Goal: Task Accomplishment & Management: Complete application form

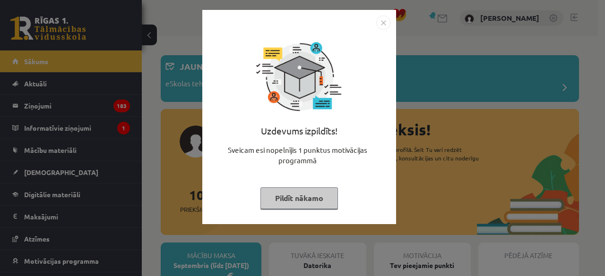
click at [380, 22] on img "Close" at bounding box center [383, 23] width 14 height 14
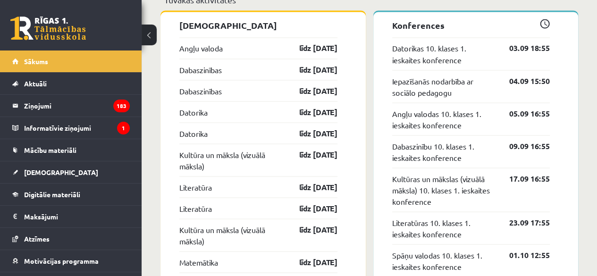
scroll to position [832, 0]
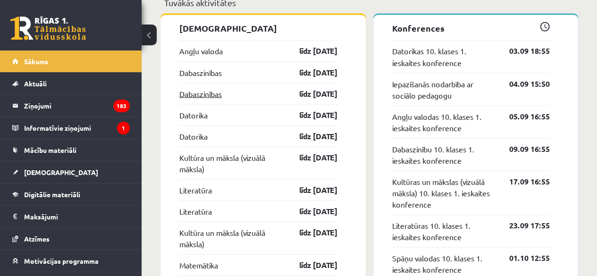
click at [208, 94] on link "Dabaszinības" at bounding box center [200, 93] width 43 height 11
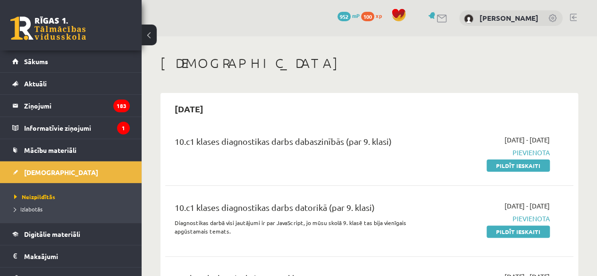
scroll to position [88, 0]
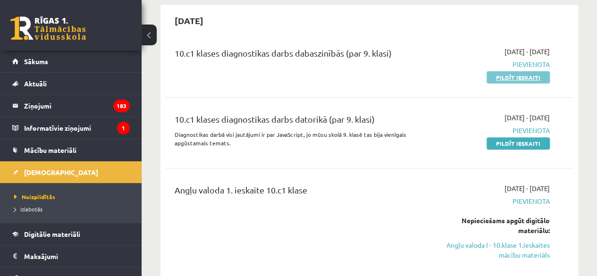
click at [519, 74] on link "Pildīt ieskaiti" at bounding box center [518, 77] width 63 height 12
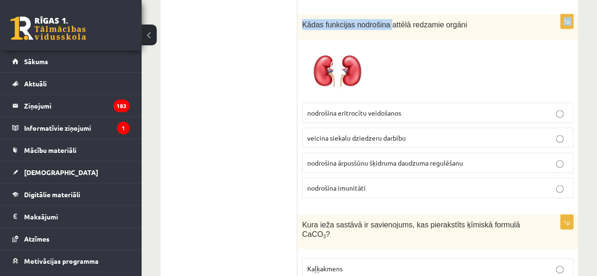
scroll to position [788, 0]
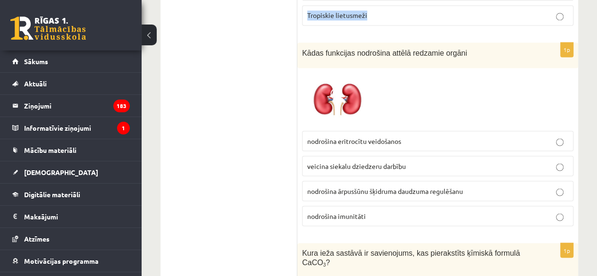
drag, startPoint x: 300, startPoint y: 187, endPoint x: 370, endPoint y: 8, distance: 192.6
copy form "Secini par frekvences un skaņas augstuma savstarpējo saistību! Jo lielāka skaņa…"
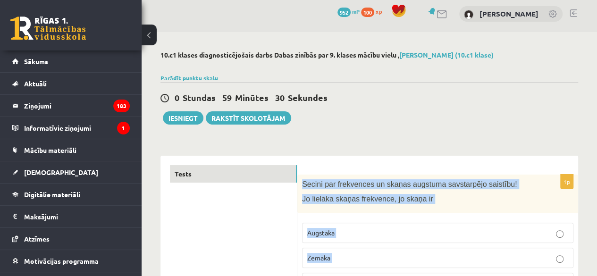
scroll to position [0, 0]
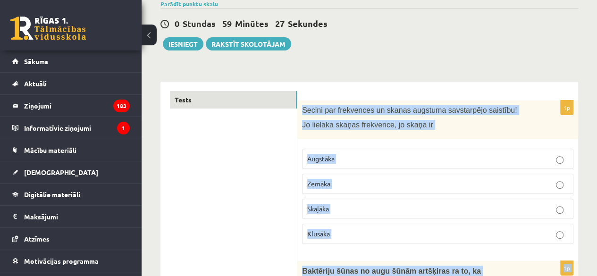
scroll to position [64, 0]
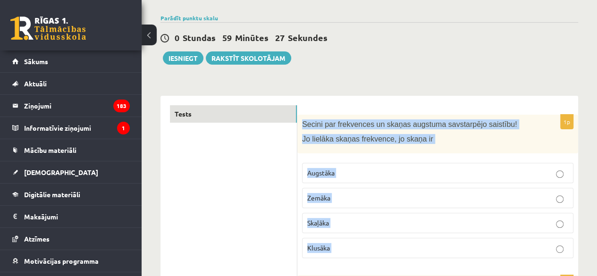
click at [467, 61] on div "0 Stundas 59 Minūtes 27 Sekundes Ieskaite saglabāta! Iesniegt Rakstīt skolotājam" at bounding box center [370, 43] width 418 height 43
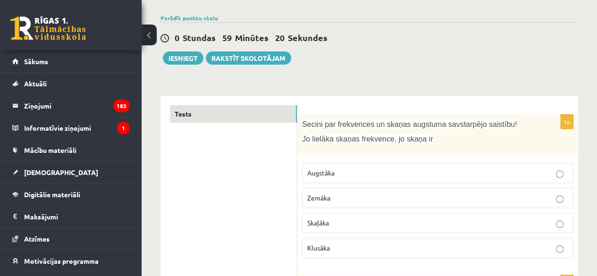
click at [386, 166] on label "Augstāka" at bounding box center [438, 173] width 272 height 20
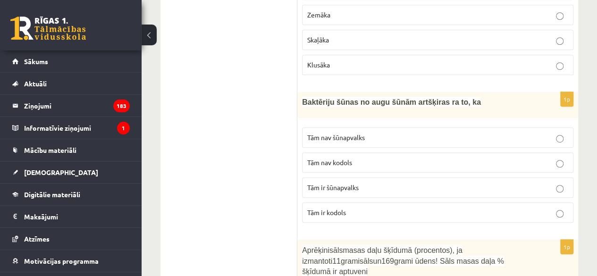
scroll to position [248, 0]
click at [405, 166] on label "Tām nav kodols" at bounding box center [438, 162] width 272 height 20
click at [408, 210] on p "Tām ir kodols" at bounding box center [437, 212] width 261 height 10
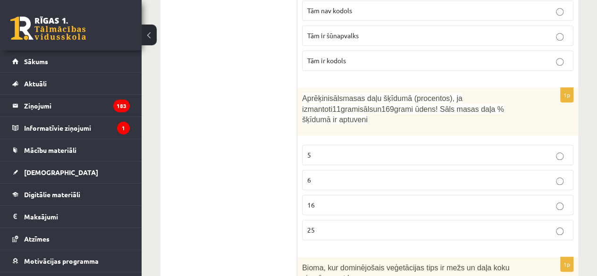
scroll to position [402, 0]
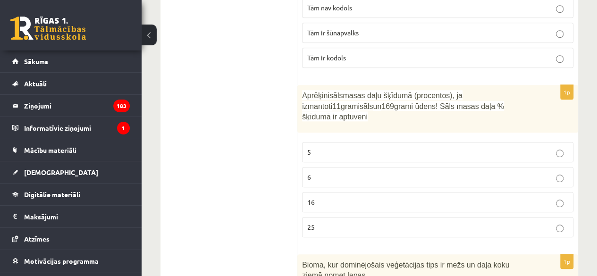
click at [373, 168] on label "6" at bounding box center [438, 177] width 272 height 20
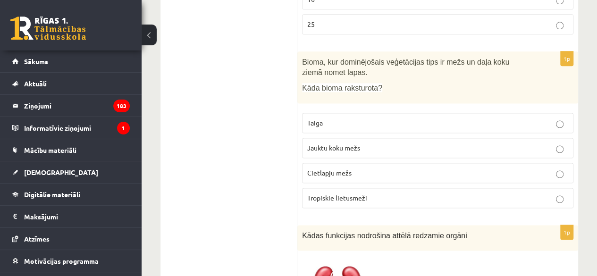
scroll to position [609, 0]
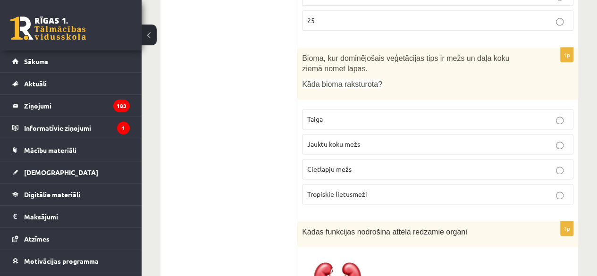
click at [417, 139] on p "Jauktu koku mežs" at bounding box center [437, 144] width 261 height 10
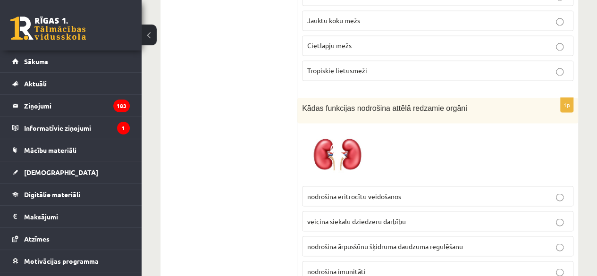
scroll to position [738, 0]
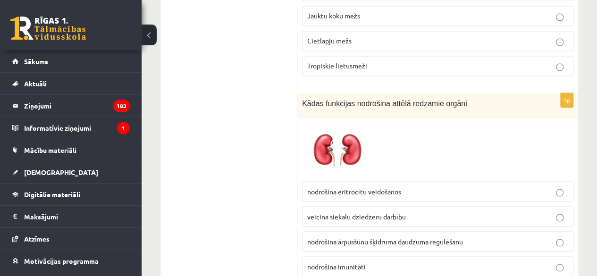
click at [514, 231] on label "nodrošina ārpusšūnu šķidruma daudzuma regulēšanu" at bounding box center [438, 241] width 272 height 20
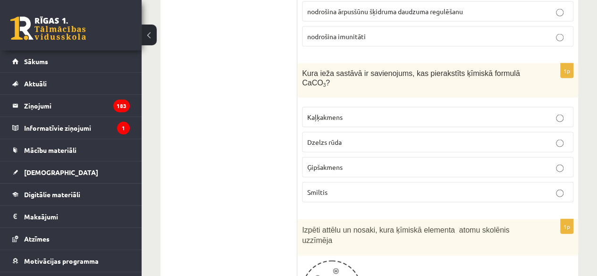
scroll to position [967, 0]
click at [522, 113] on p "Kaļķakmens" at bounding box center [437, 118] width 261 height 10
click at [490, 163] on p "Ģipšakmens" at bounding box center [437, 168] width 261 height 10
click at [537, 113] on p "Kaļķakmens" at bounding box center [437, 118] width 261 height 10
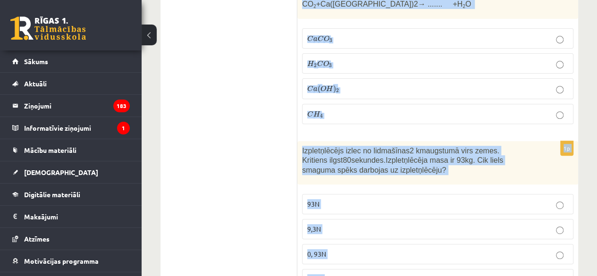
scroll to position [1978, 0]
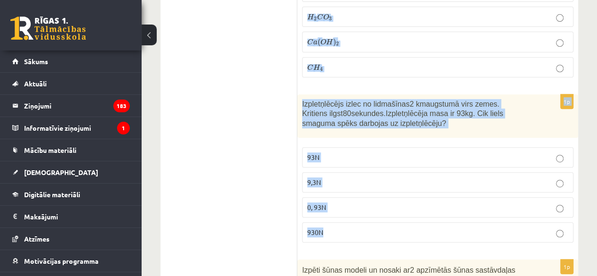
drag, startPoint x: 299, startPoint y: 7, endPoint x: 372, endPoint y: 164, distance: 173.3
copy form "Kurš skaidrojums atbilst refleksa lokam? Nodrošina smadzeņu darbību Nodrošina v…"
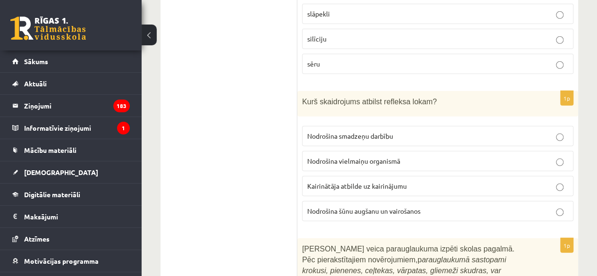
scroll to position [1318, 0]
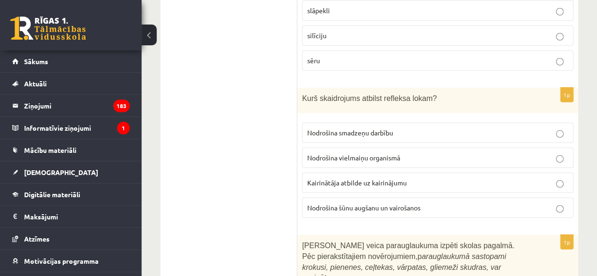
click at [449, 178] on p "Kairinātāja atbilde uz kairinājumu" at bounding box center [437, 183] width 261 height 10
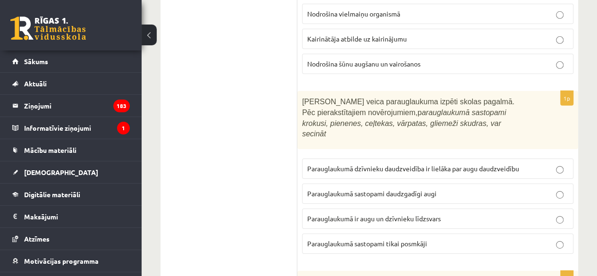
scroll to position [1471, 0]
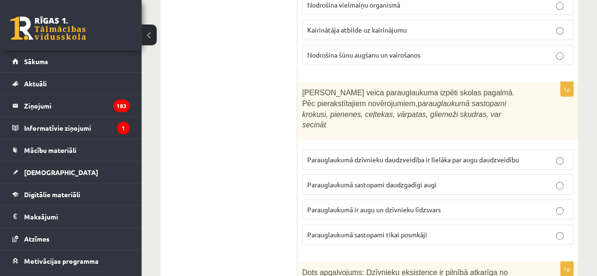
click at [456, 175] on label "Parauglaukumā sastopami daudzgadīgi augi" at bounding box center [438, 185] width 272 height 20
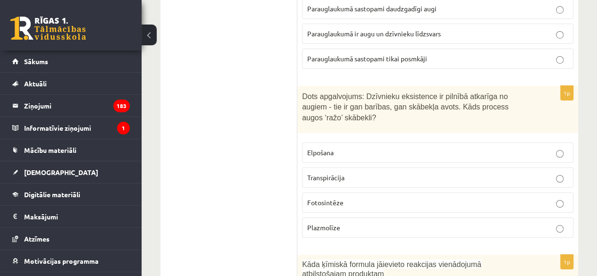
scroll to position [1648, 0]
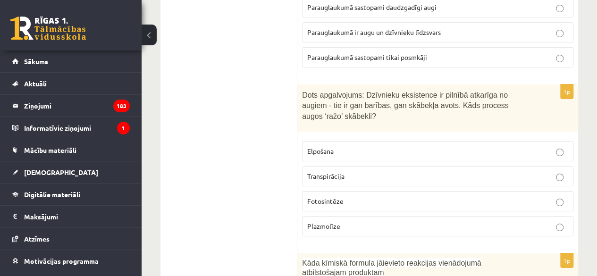
click at [380, 191] on label "Fotosintēze" at bounding box center [438, 201] width 272 height 20
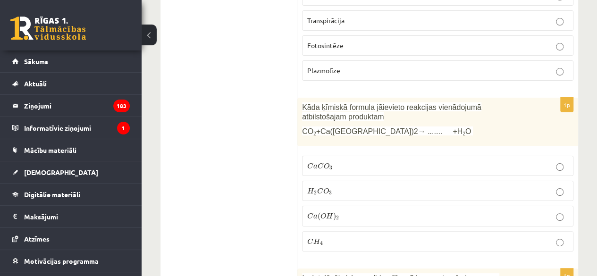
scroll to position [1811, 0]
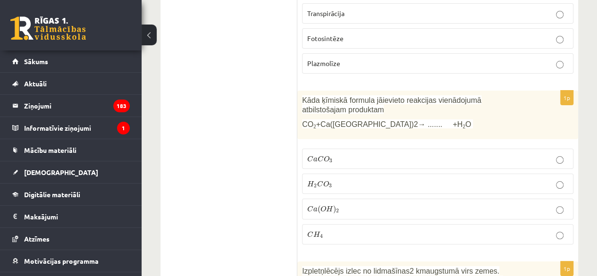
click at [357, 154] on p "C a C O 3 C a C O 3" at bounding box center [437, 159] width 261 height 10
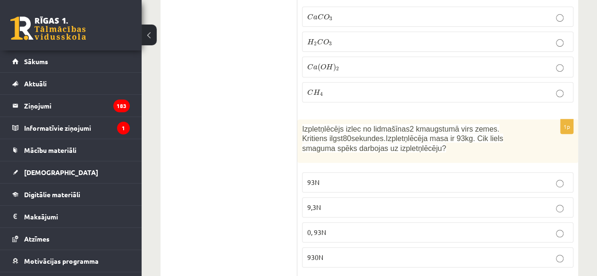
scroll to position [1957, 0]
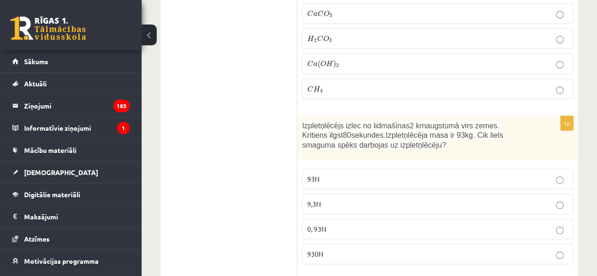
click at [349, 244] on label "930N" at bounding box center [438, 254] width 272 height 20
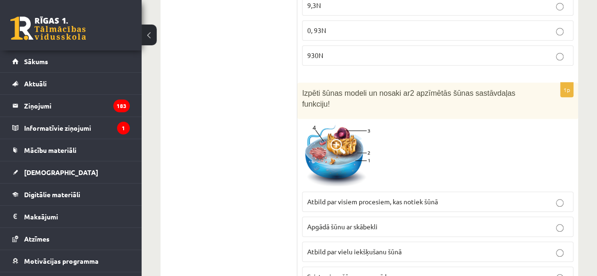
scroll to position [2156, 0]
click at [383, 241] on label "Atbild par vielu iekšķušanu šūnā" at bounding box center [438, 251] width 272 height 20
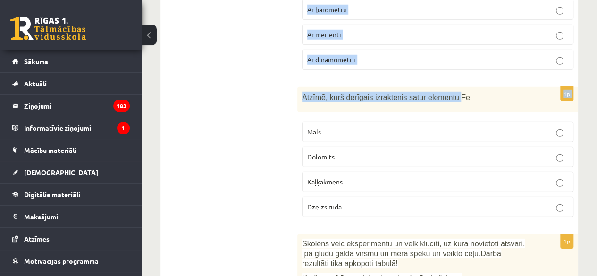
scroll to position [3081, 0]
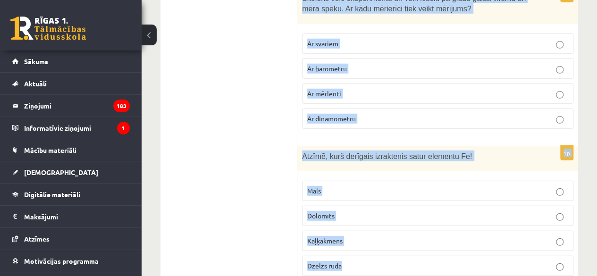
drag, startPoint x: 300, startPoint y: 86, endPoint x: 380, endPoint y: 164, distance: 111.2
copy form "Kuras ir ķīmiskās pārvērtības! Izkūst saldējums Sasalst ledus Veidojas migla Sa…"
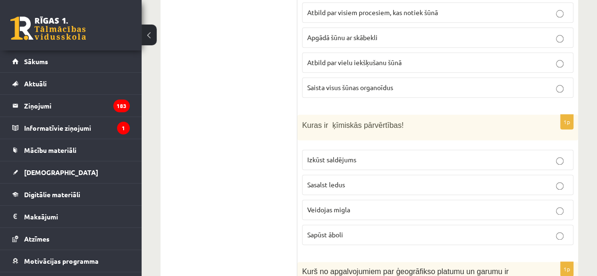
click at [404, 230] on p "Sapūst āboli" at bounding box center [437, 235] width 261 height 10
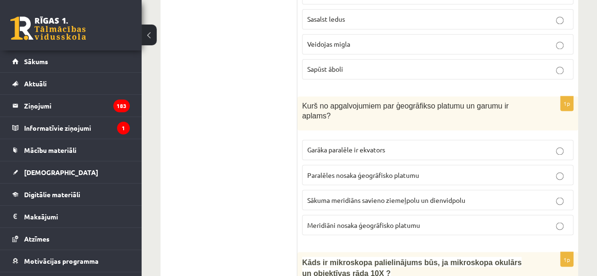
scroll to position [2507, 0]
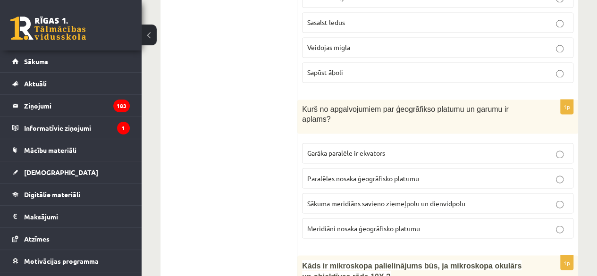
click at [368, 224] on span "Meridiāni nosaka ģeogrāfisko platumu" at bounding box center [363, 228] width 113 height 9
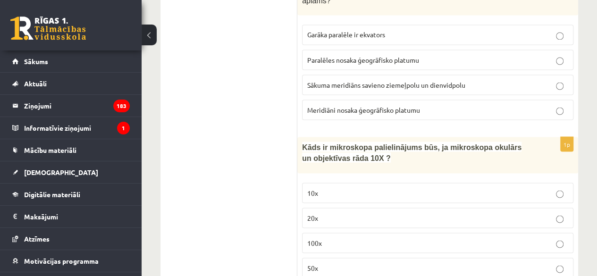
scroll to position [2631, 0]
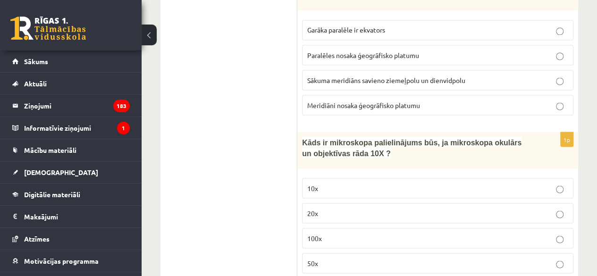
click at [328, 233] on p "100x" at bounding box center [437, 238] width 261 height 10
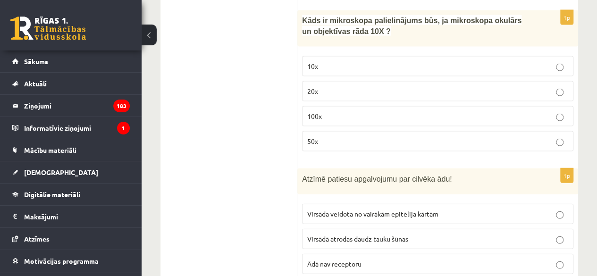
scroll to position [2754, 0]
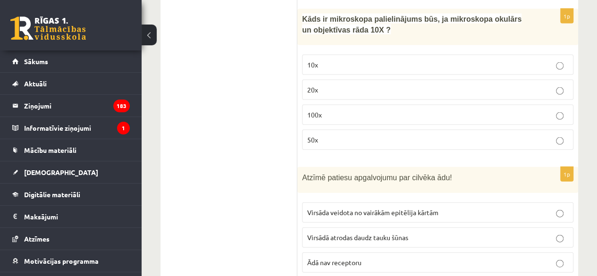
click at [401, 203] on label "Virsāda veidota no vairākām epitēlija kārtām" at bounding box center [438, 213] width 272 height 20
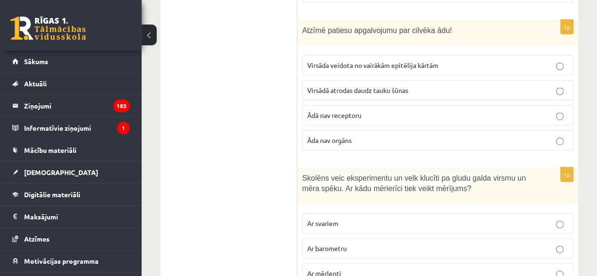
scroll to position [2908, 0]
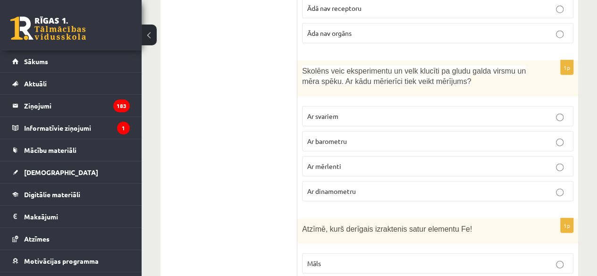
scroll to position [3017, 0]
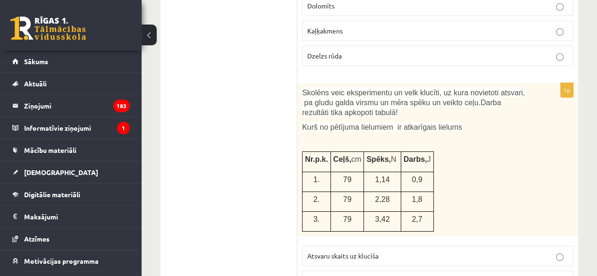
scroll to position [3289, 0]
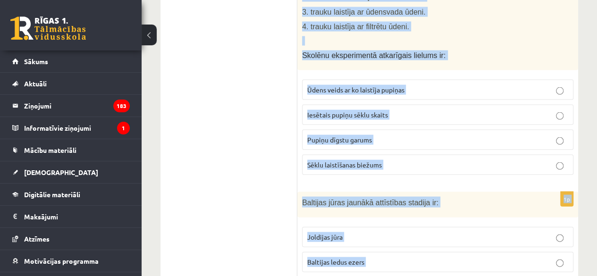
scroll to position [4595, 0]
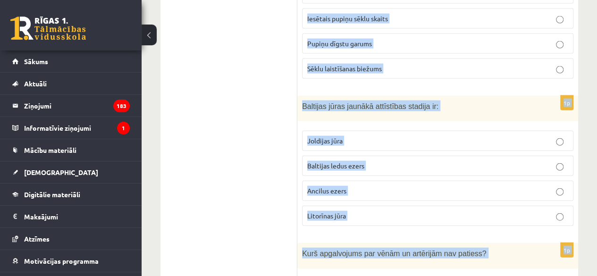
drag, startPoint x: 301, startPoint y: 68, endPoint x: 477, endPoint y: 255, distance: 256.3
copy form "Kā mainīsies ūdens īpašības, ja a tmosfēras ūdens tvaiki reaģē ar oglekļa dioks…"
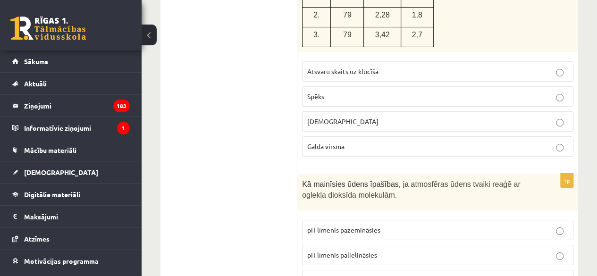
scroll to position [3477, 0]
click at [410, 219] on label "pH līmenis pazemināsies" at bounding box center [438, 229] width 272 height 20
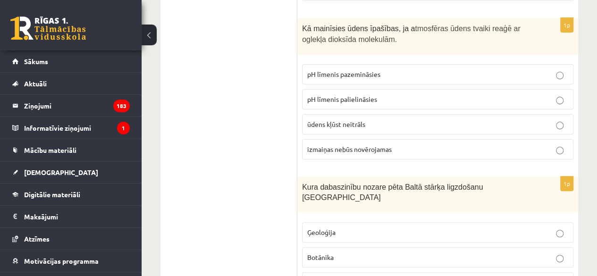
scroll to position [3634, 0]
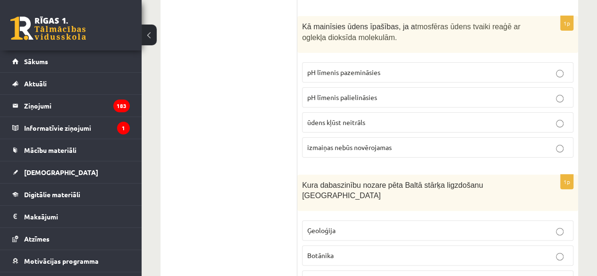
click at [344, 276] on p "Bioloģija" at bounding box center [437, 281] width 261 height 10
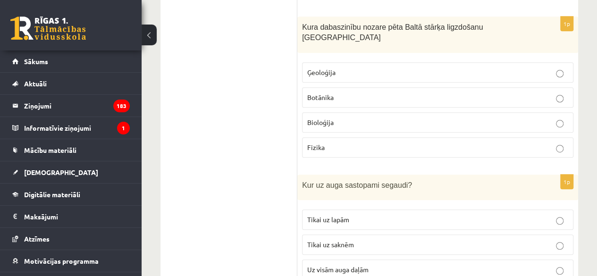
click at [369, 260] on label "Uz visām auga daļām" at bounding box center [438, 270] width 272 height 20
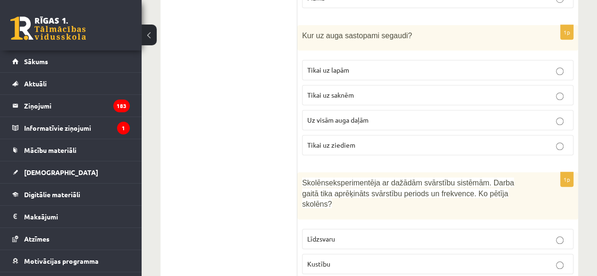
scroll to position [3943, 0]
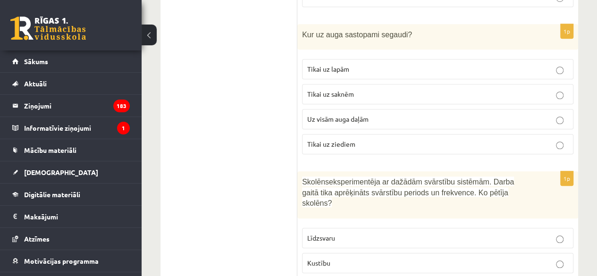
click at [349, 258] on p "Kustību" at bounding box center [437, 263] width 261 height 10
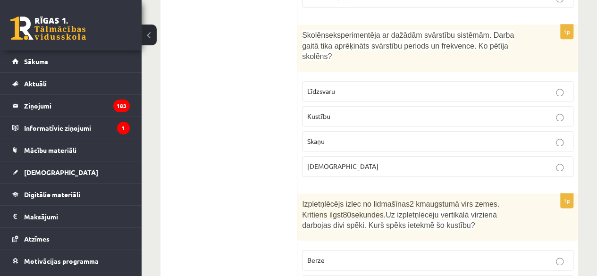
scroll to position [4090, 0]
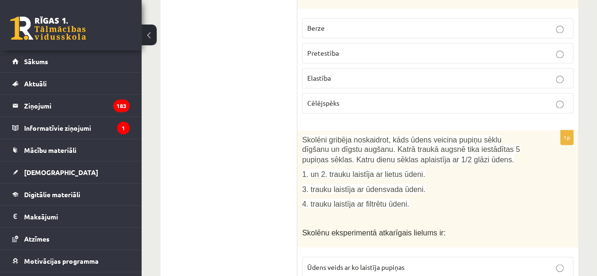
scroll to position [4326, 0]
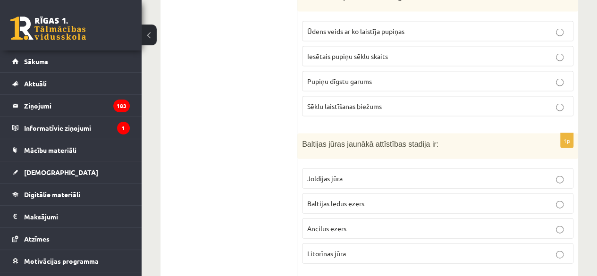
click at [369, 244] on label "Litorīnas jūra" at bounding box center [438, 254] width 272 height 20
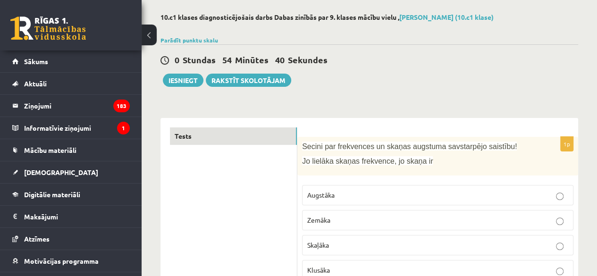
scroll to position [39, 0]
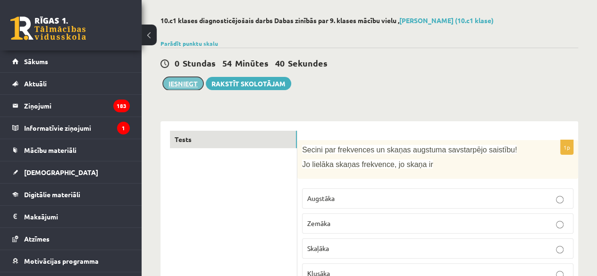
click at [187, 86] on button "Iesniegt" at bounding box center [183, 83] width 41 height 13
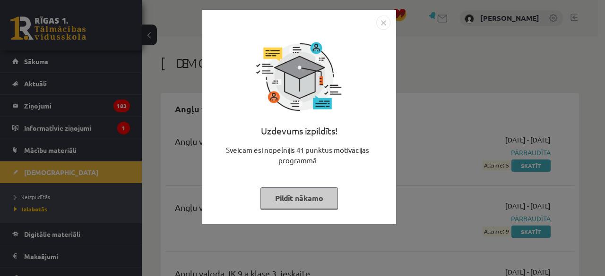
click at [382, 25] on img "Close" at bounding box center [383, 23] width 14 height 14
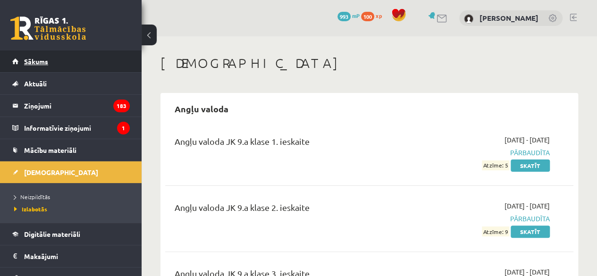
click at [56, 66] on link "Sākums" at bounding box center [71, 62] width 118 height 22
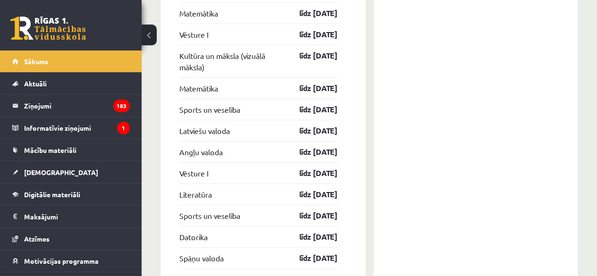
scroll to position [1598, 0]
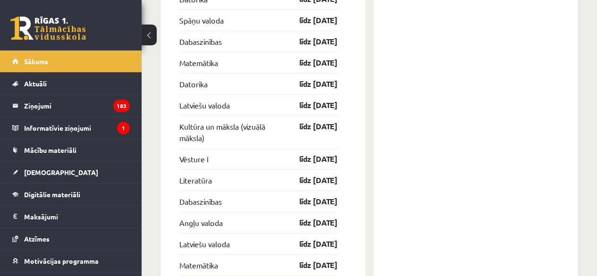
drag, startPoint x: 604, startPoint y: 235, endPoint x: 390, endPoint y: 208, distance: 216.1
drag, startPoint x: 604, startPoint y: 227, endPoint x: 426, endPoint y: 228, distance: 177.1
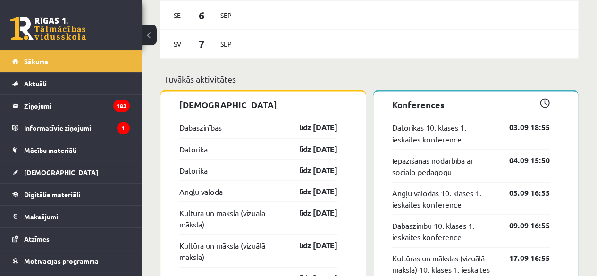
scroll to position [780, 0]
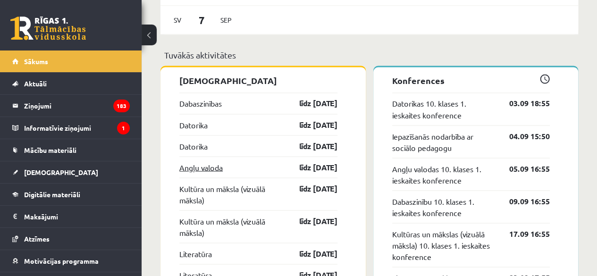
click at [201, 167] on link "Angļu valoda" at bounding box center [200, 167] width 43 height 11
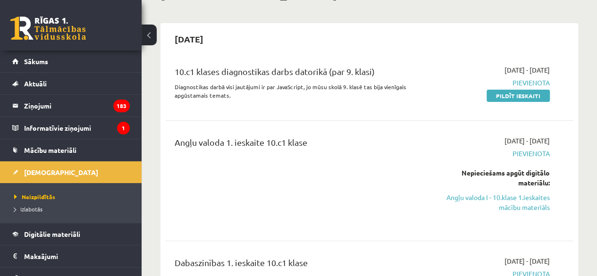
scroll to position [88, 0]
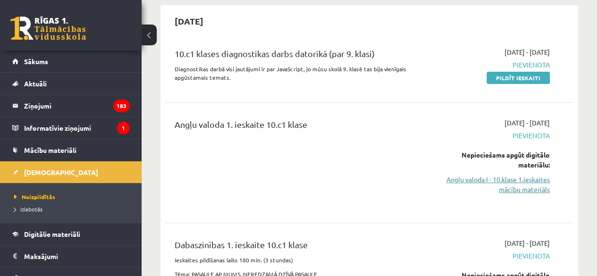
click at [525, 187] on link "Angļu valoda I - 10.klase 1.ieskaites mācību materiāls" at bounding box center [493, 185] width 116 height 20
click at [521, 188] on link "Angļu valoda I - 10.klase 1.ieskaites mācību materiāls" at bounding box center [493, 185] width 116 height 20
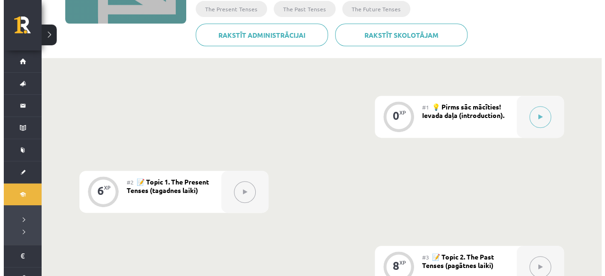
scroll to position [162, 0]
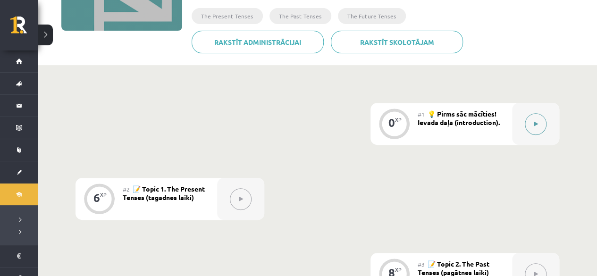
click at [516, 129] on div at bounding box center [535, 124] width 47 height 42
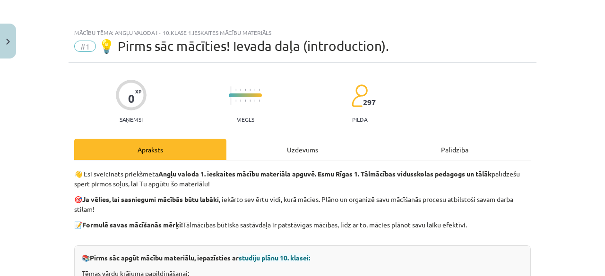
click at [313, 154] on div "Uzdevums" at bounding box center [302, 149] width 152 height 21
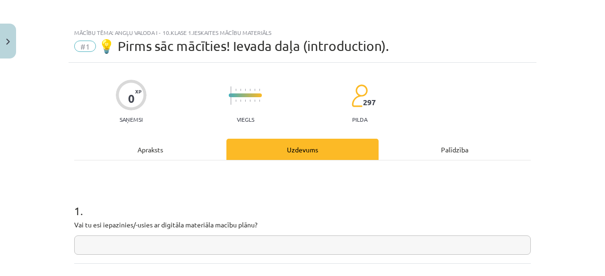
scroll to position [24, 0]
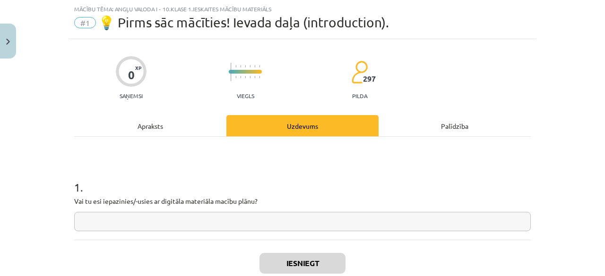
click at [265, 229] on input "text" at bounding box center [302, 221] width 456 height 19
type input "**"
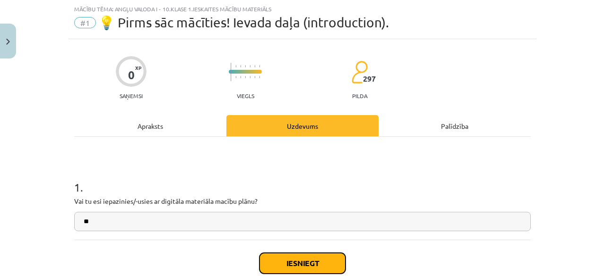
click at [267, 264] on button "Iesniegt" at bounding box center [302, 263] width 86 height 21
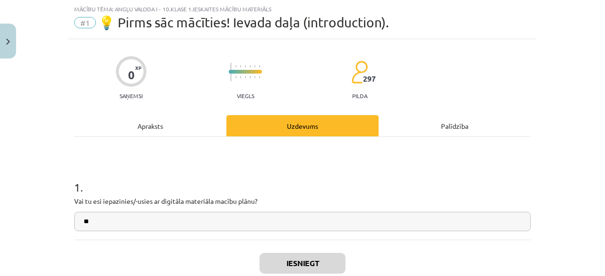
scroll to position [82, 0]
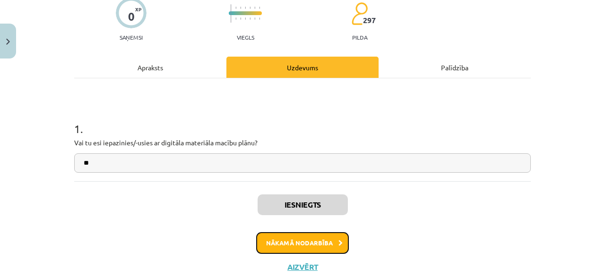
click at [297, 244] on button "Nākamā nodarbība" at bounding box center [302, 243] width 93 height 22
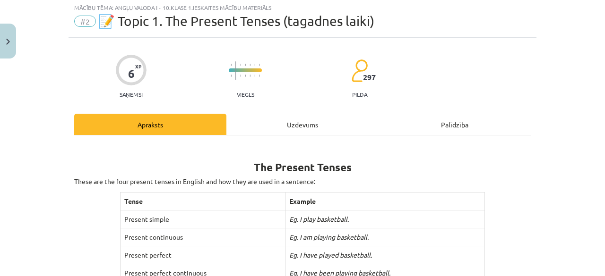
scroll to position [24, 0]
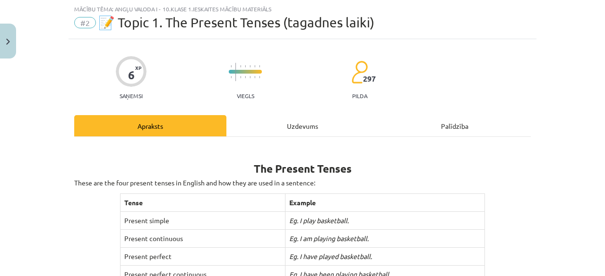
click at [314, 119] on div "Uzdevums" at bounding box center [302, 125] width 152 height 21
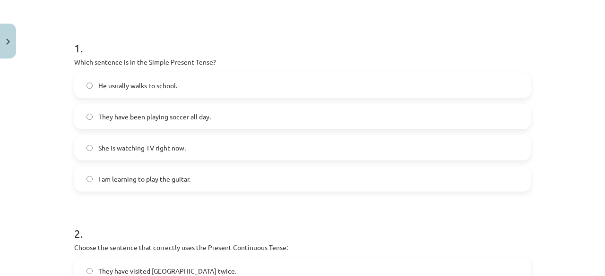
scroll to position [172, 0]
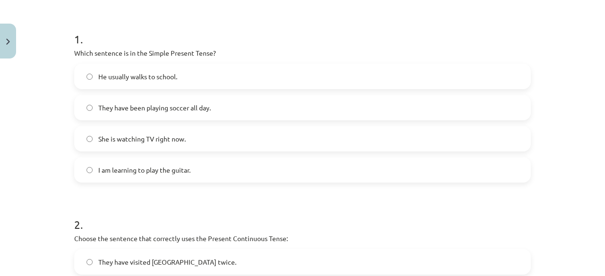
click at [197, 75] on label "He usually walks to school." at bounding box center [302, 77] width 454 height 24
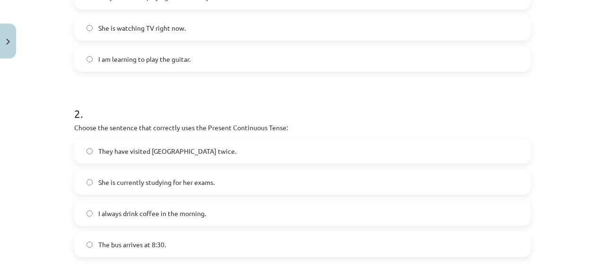
scroll to position [292, 0]
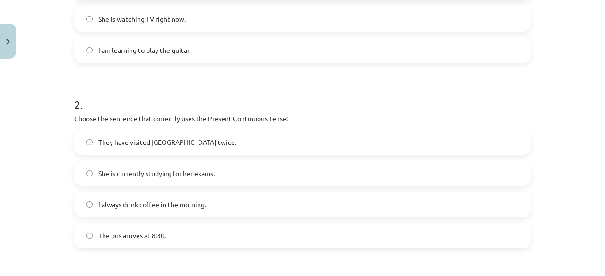
click at [180, 169] on span "She is currently studying for her exams." at bounding box center [156, 174] width 116 height 10
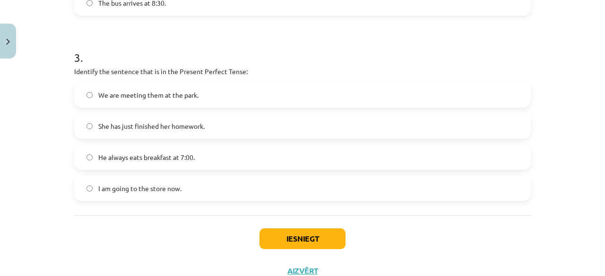
scroll to position [533, 0]
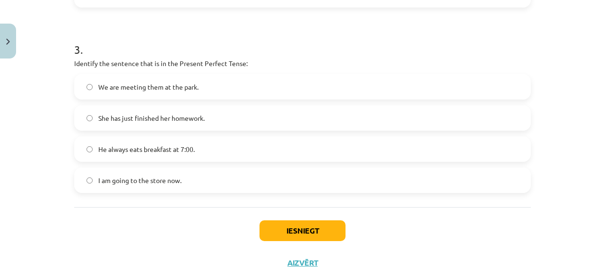
click at [206, 122] on label "She has just finished her homework." at bounding box center [302, 118] width 454 height 24
click at [305, 231] on button "Iesniegt" at bounding box center [302, 231] width 86 height 21
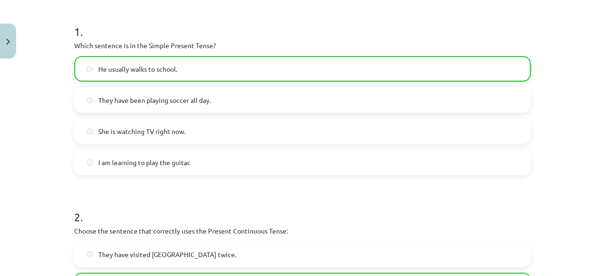
scroll to position [179, 0]
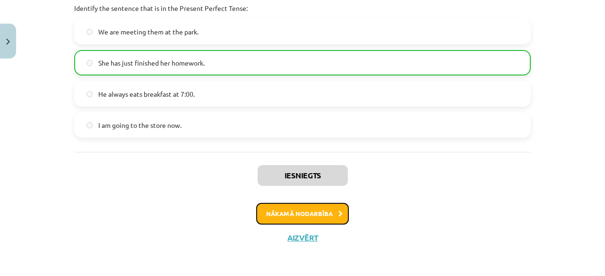
click at [287, 220] on button "Nākamā nodarbība" at bounding box center [302, 214] width 93 height 22
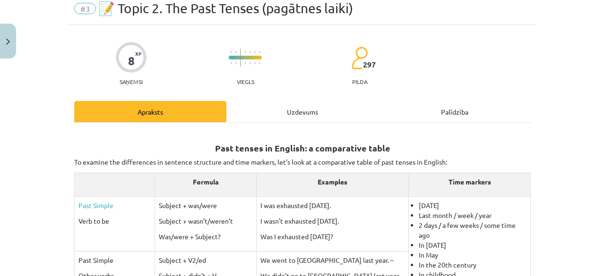
scroll to position [24, 0]
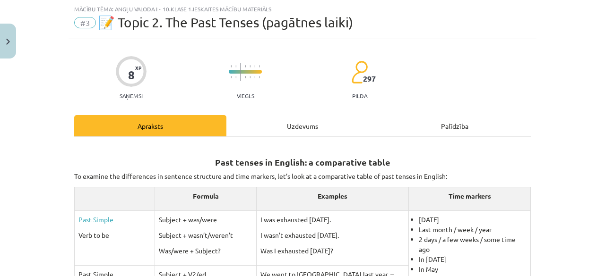
click at [298, 135] on div "Uzdevums" at bounding box center [302, 125] width 152 height 21
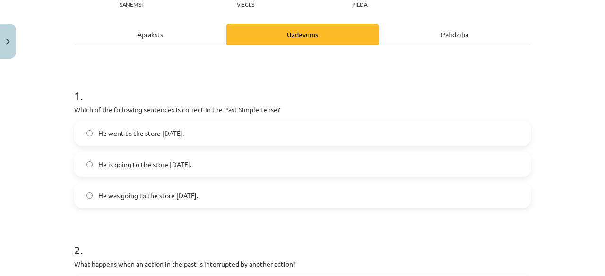
scroll to position [121, 0]
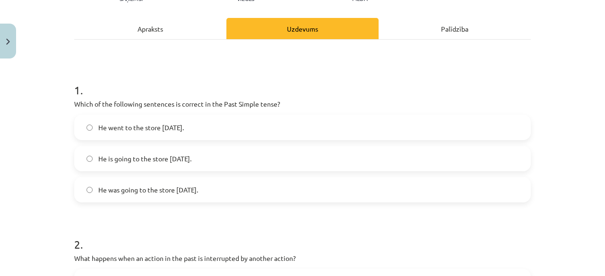
click at [272, 130] on label "He went to the store yesterday." at bounding box center [302, 128] width 454 height 24
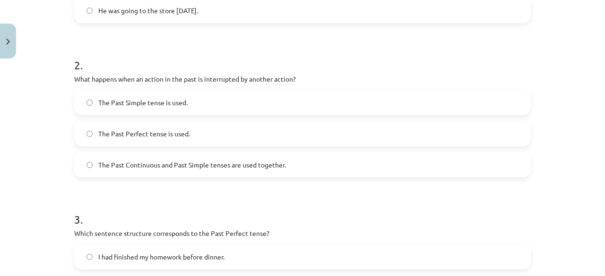
scroll to position [307, 0]
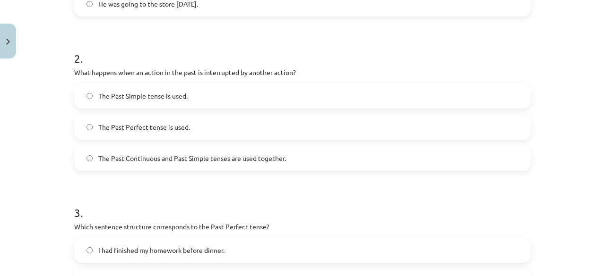
click at [246, 159] on span "The Past Continuous and Past Simple tenses are used together." at bounding box center [191, 158] width 187 height 10
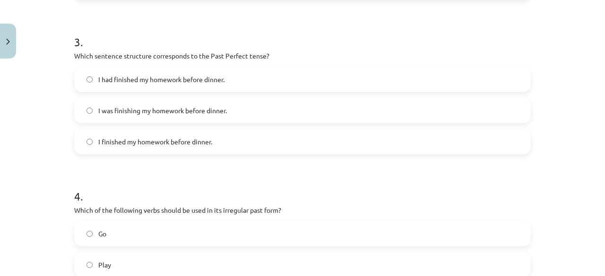
scroll to position [478, 0]
click at [266, 135] on label "I finished my homework before dinner." at bounding box center [302, 142] width 454 height 24
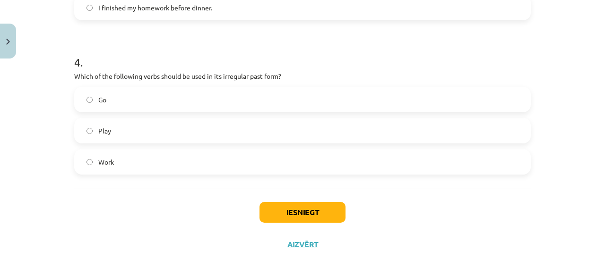
scroll to position [614, 0]
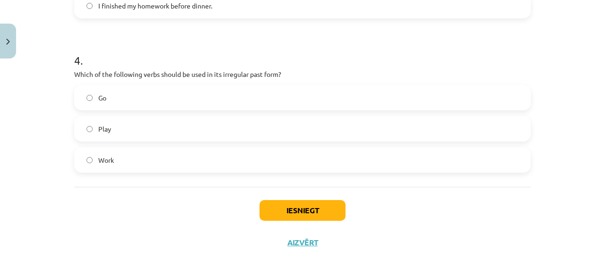
click at [271, 154] on label "Work" at bounding box center [302, 160] width 454 height 24
click at [305, 218] on button "Iesniegt" at bounding box center [302, 210] width 86 height 21
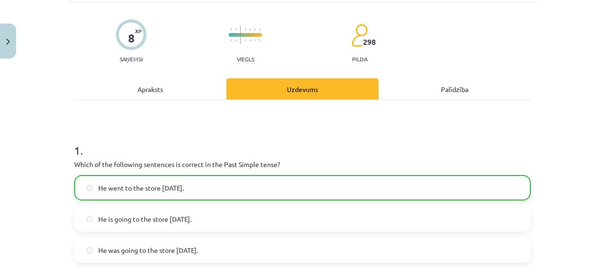
scroll to position [57, 0]
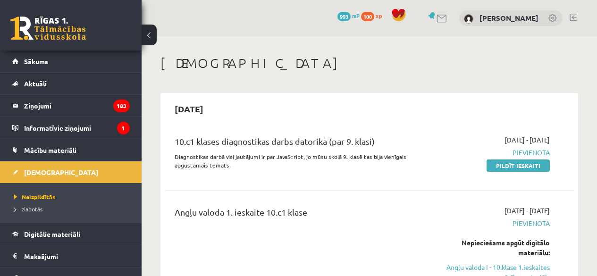
scroll to position [88, 0]
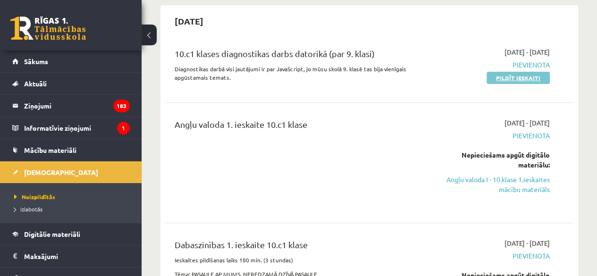
click at [512, 76] on link "Pildīt ieskaiti" at bounding box center [518, 78] width 63 height 12
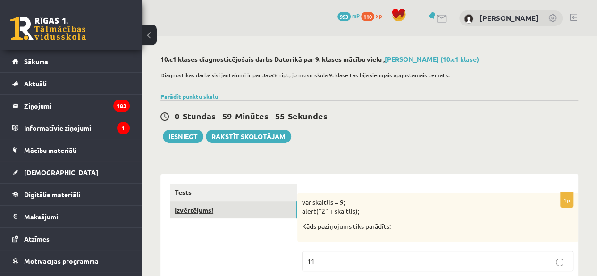
click at [277, 204] on link "Izvērtējums!" at bounding box center [233, 210] width 127 height 17
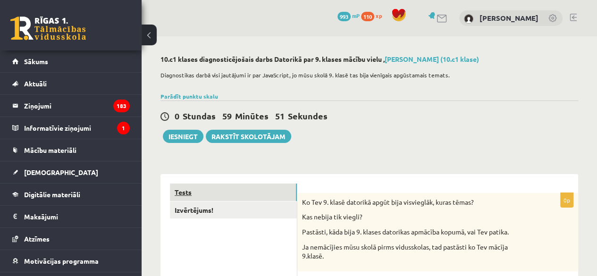
click at [275, 190] on link "Tests" at bounding box center [233, 192] width 127 height 17
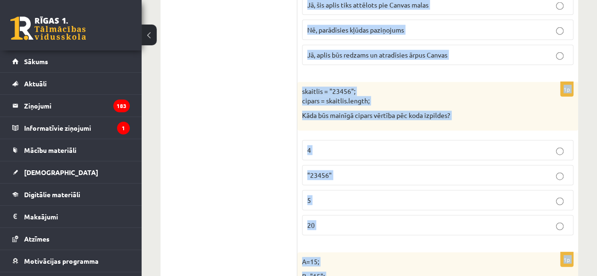
scroll to position [4829, 0]
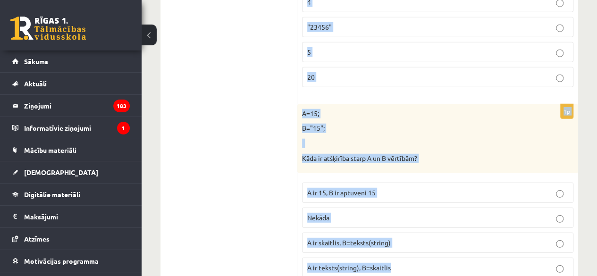
drag, startPoint x: 301, startPoint y: 151, endPoint x: 392, endPoint y: 228, distance: 118.6
copy form "var skaitlis = 9; alert("2" + skaitlis); Kāds paziņojums tiks parādīts: 11 2ska…"
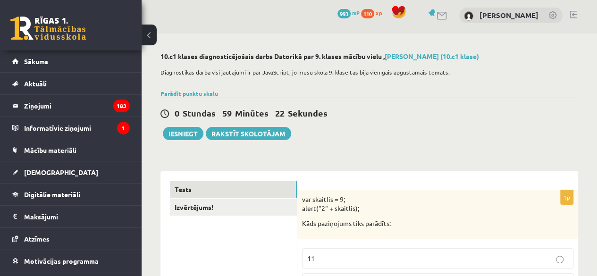
scroll to position [0, 0]
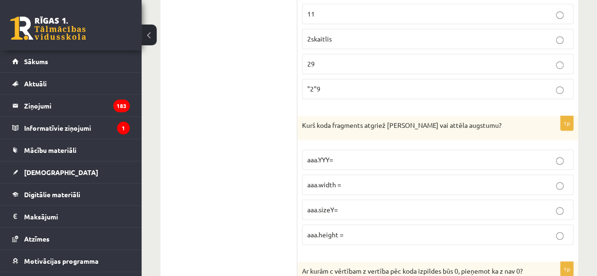
click at [509, 62] on p "29" at bounding box center [437, 64] width 261 height 10
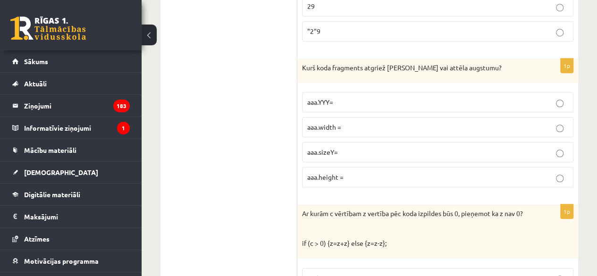
scroll to position [309, 0]
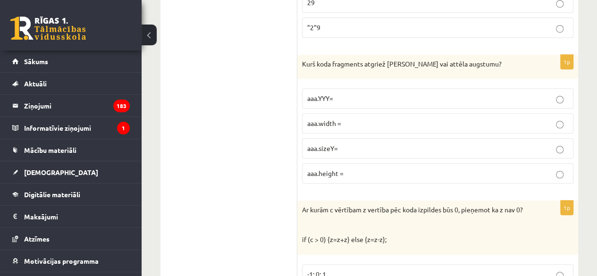
click at [380, 175] on p "aaa.height =" at bounding box center [437, 174] width 261 height 10
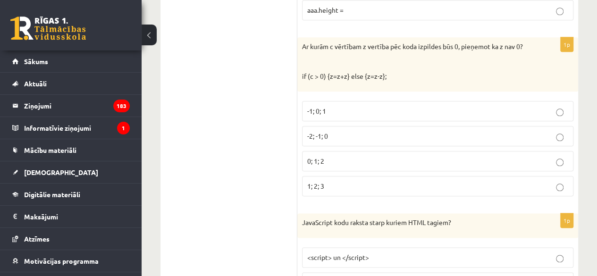
click at [349, 139] on label "-2; -1; 0" at bounding box center [438, 136] width 272 height 20
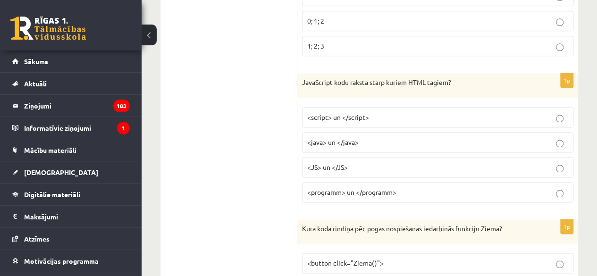
scroll to position [616, 0]
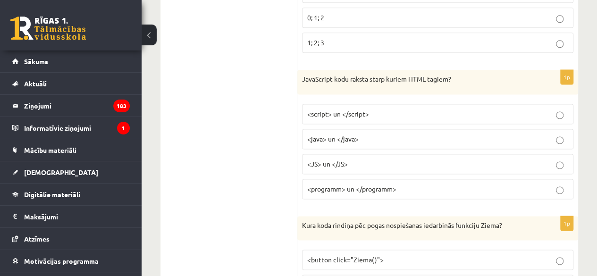
click at [463, 111] on p "<script> un </script>" at bounding box center [437, 114] width 261 height 10
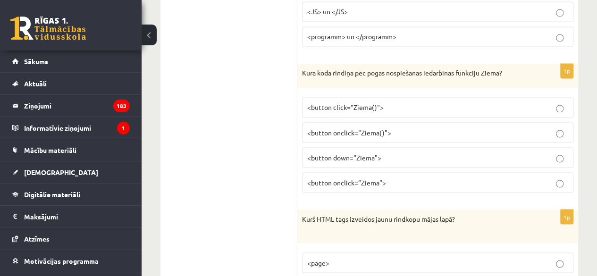
scroll to position [769, 0]
click at [389, 136] on label "<button onclick="Ziema()">" at bounding box center [438, 132] width 272 height 20
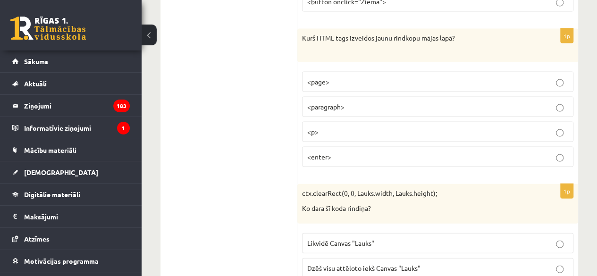
click at [351, 127] on p "<p>" at bounding box center [437, 132] width 261 height 10
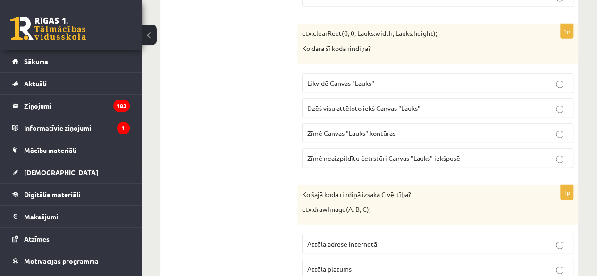
scroll to position [1115, 0]
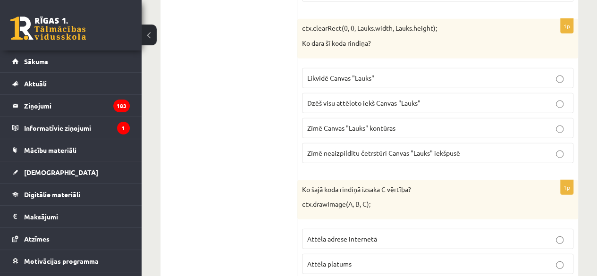
click at [499, 98] on p "Dzēš visu attēloto iekš Canvas "Lauks"" at bounding box center [437, 103] width 261 height 10
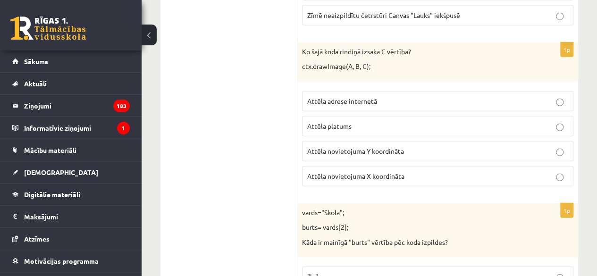
scroll to position [1253, 0]
click at [399, 171] on p "Attēla novietojuma X koordināta" at bounding box center [437, 176] width 261 height 10
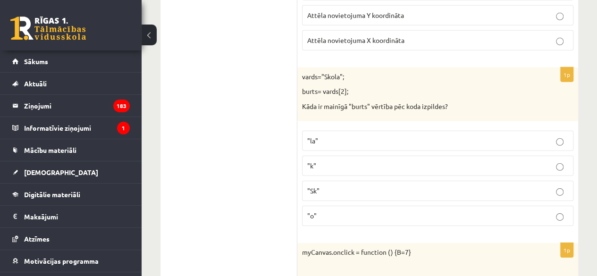
click at [359, 210] on label ""o"" at bounding box center [438, 216] width 272 height 20
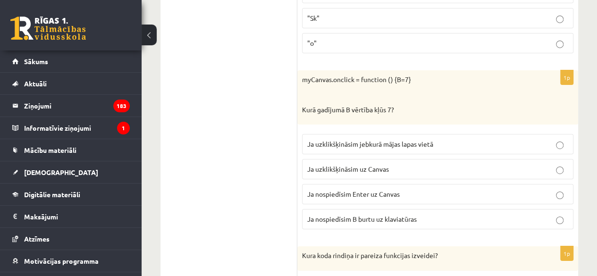
scroll to position [1565, 0]
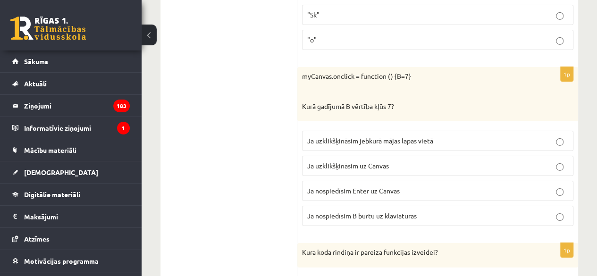
click at [413, 159] on label "Ja uzklikšķināsim uz Canvas" at bounding box center [438, 166] width 272 height 20
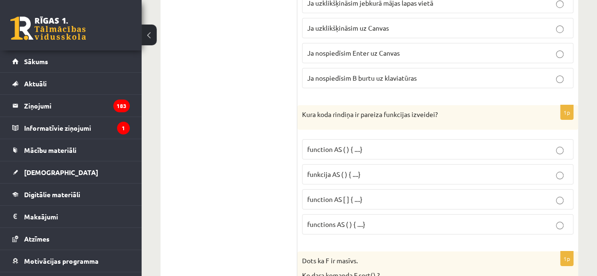
scroll to position [1717, 0]
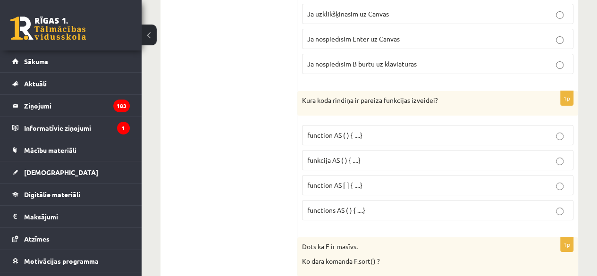
click at [431, 130] on p "function AS ( ) { ....}" at bounding box center [437, 135] width 261 height 10
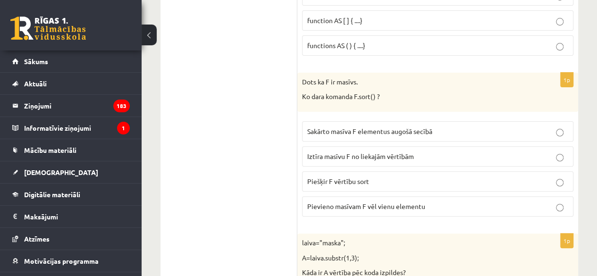
scroll to position [1894, 0]
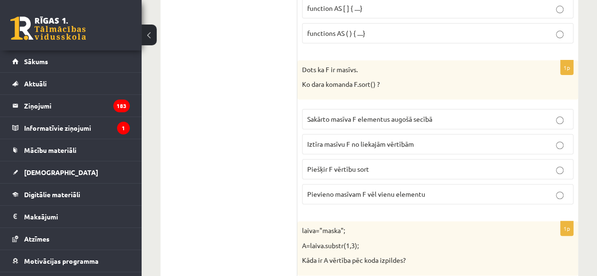
click at [535, 114] on p "Sakārto masīva F elementus augošā secībā" at bounding box center [437, 119] width 261 height 10
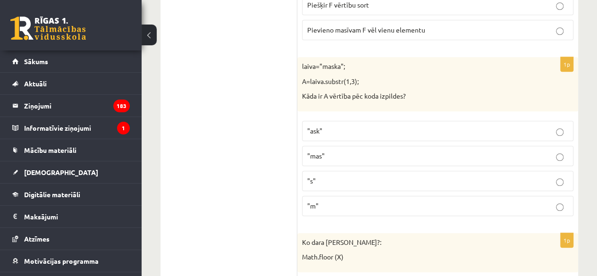
scroll to position [2096, 0]
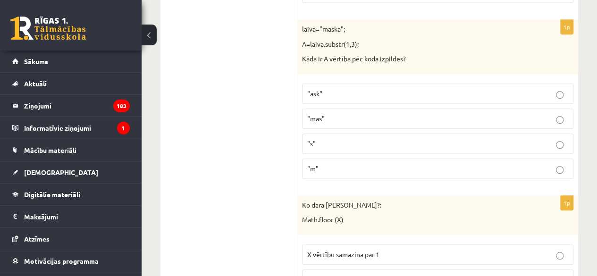
click at [353, 89] on p ""ask"" at bounding box center [437, 94] width 261 height 10
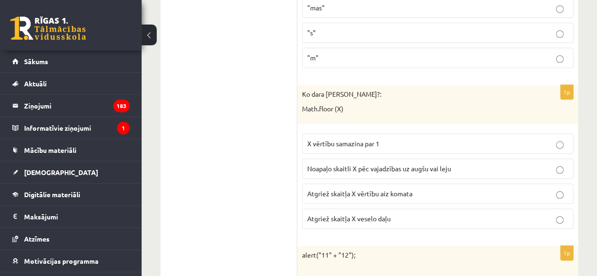
scroll to position [2211, 0]
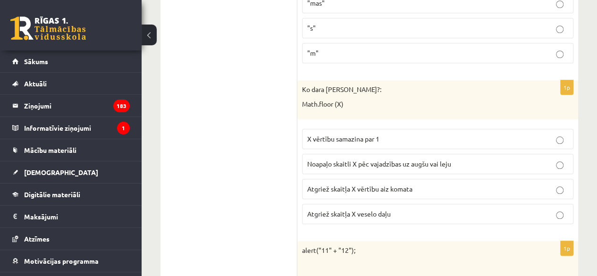
click at [435, 179] on label "Atgriež skaitļa X vērtību aiz komata" at bounding box center [438, 189] width 272 height 20
click at [355, 210] on span "Atgriež skaitļa X veselo daļu" at bounding box center [349, 214] width 84 height 9
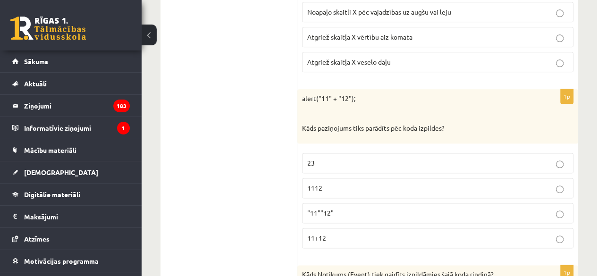
scroll to position [2400, 0]
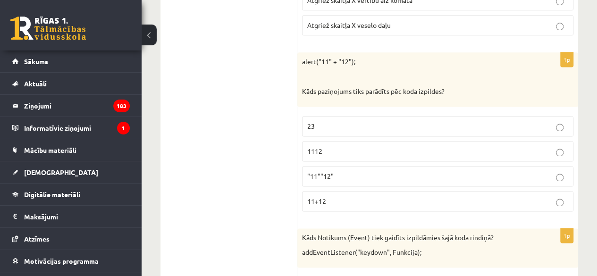
click at [346, 146] on p "1112" at bounding box center [437, 151] width 261 height 10
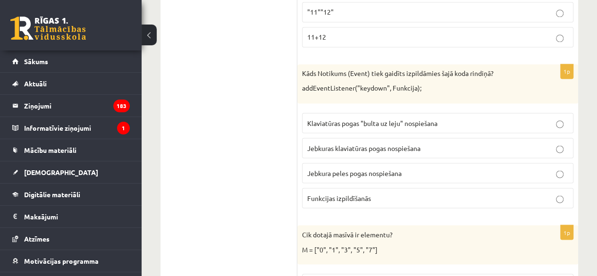
scroll to position [2566, 0]
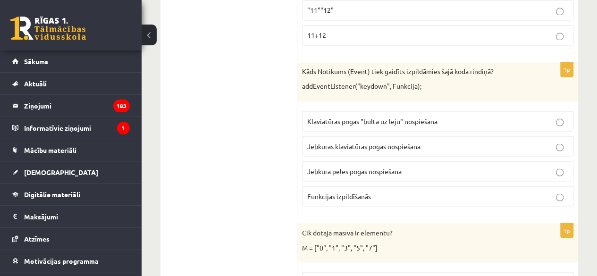
click at [394, 142] on span "Jebkuras klaviatūras pogas nospiešana" at bounding box center [363, 146] width 113 height 9
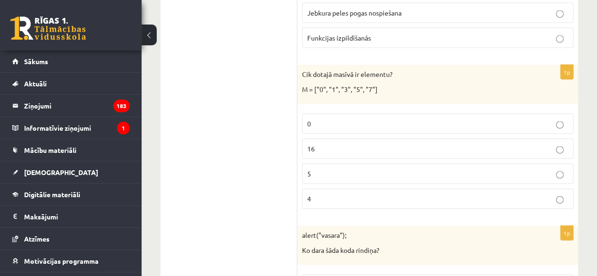
scroll to position [2724, 0]
click at [353, 170] on p "5" at bounding box center [437, 175] width 261 height 10
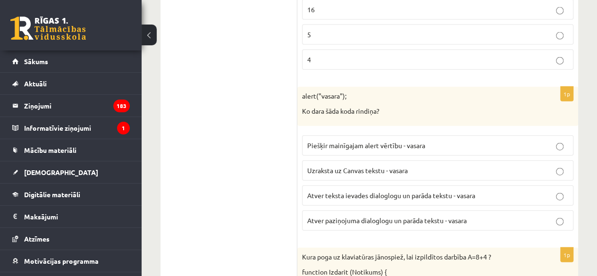
scroll to position [2895, 0]
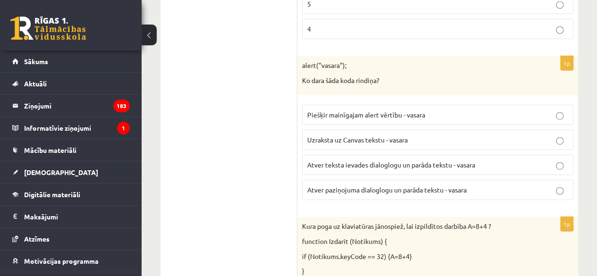
click at [347, 186] on span "Atver paziņojuma dialoglogu un parāda tekstu - vasara" at bounding box center [387, 190] width 160 height 9
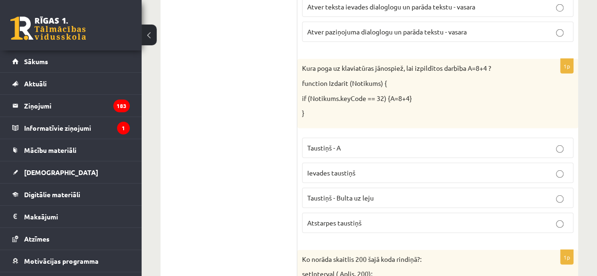
scroll to position [3077, 0]
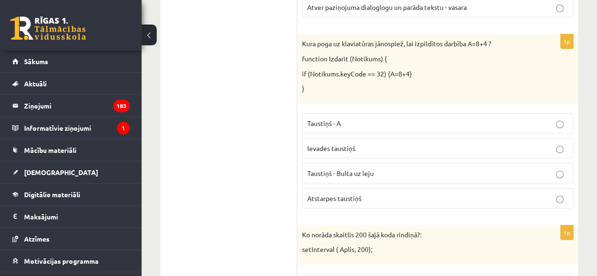
click at [331, 194] on span "Atstarpes taustiņš" at bounding box center [334, 198] width 54 height 9
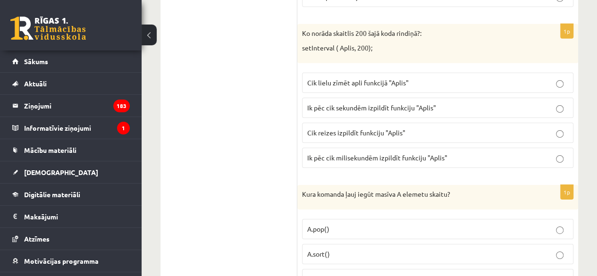
scroll to position [3278, 0]
click at [367, 149] on label "Ik pēc cik milisekundēm izpildīt funkciju "Aplis"" at bounding box center [438, 159] width 272 height 20
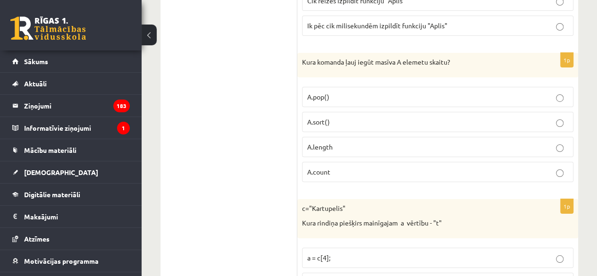
scroll to position [3430, 0]
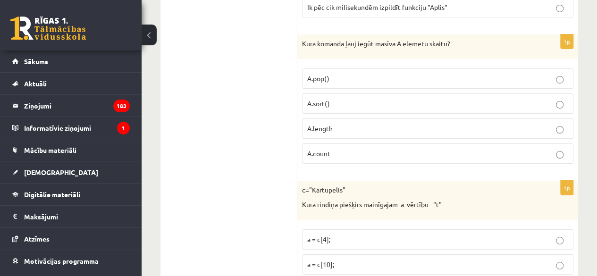
click at [327, 124] on span "A.length" at bounding box center [320, 128] width 26 height 9
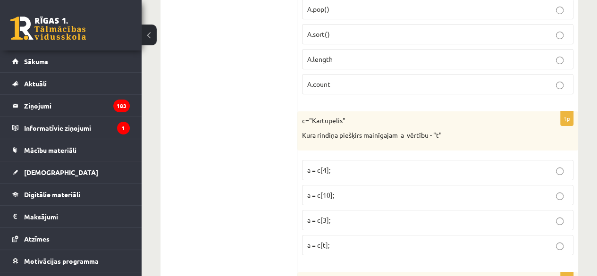
scroll to position [3501, 0]
click at [371, 213] on p "a = c[3];" at bounding box center [437, 218] width 261 height 10
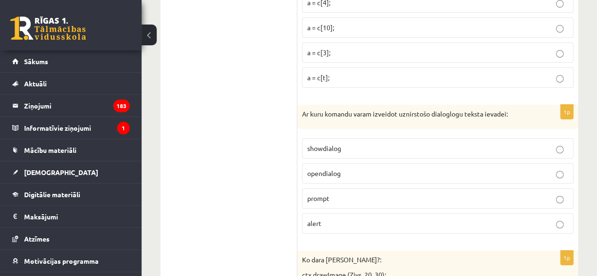
scroll to position [3669, 0]
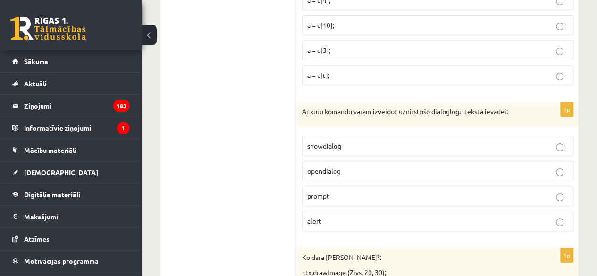
click at [341, 191] on p "prompt" at bounding box center [437, 196] width 261 height 10
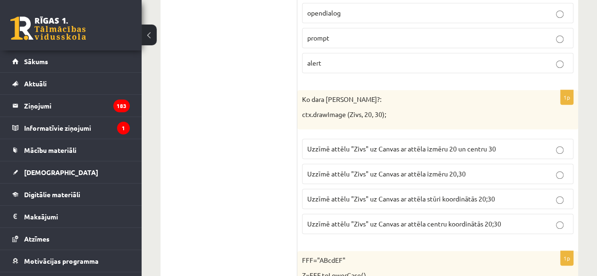
scroll to position [3908, 0]
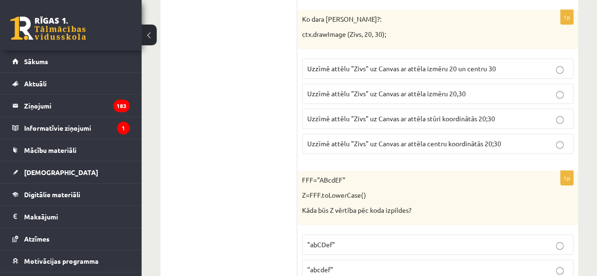
click at [445, 114] on span "Uzzīmē attēlu "Zivs" uz Canvas ar attēla stūri koordinātās 20;30" at bounding box center [401, 118] width 188 height 9
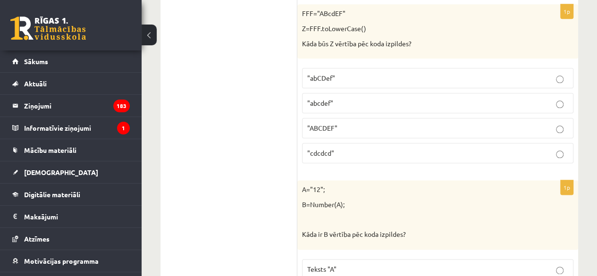
scroll to position [4069, 0]
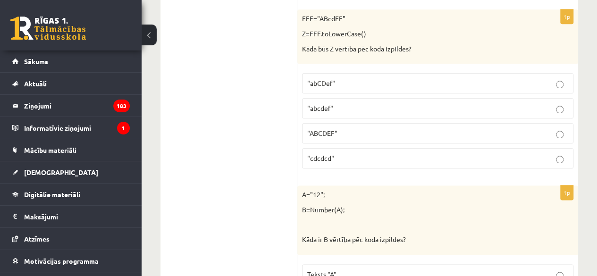
click at [340, 103] on p ""abcdef"" at bounding box center [437, 108] width 261 height 10
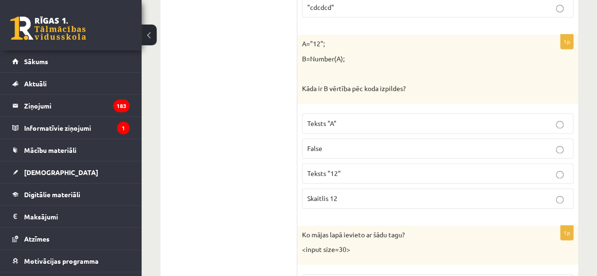
scroll to position [4221, 0]
click at [371, 193] on p "Skaitlis 12" at bounding box center [437, 198] width 261 height 10
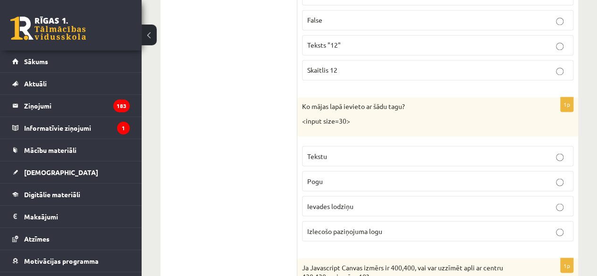
scroll to position [4355, 0]
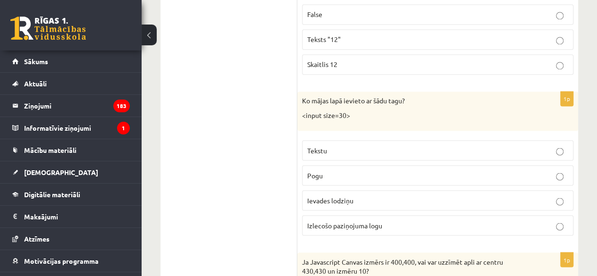
click at [375, 196] on p "Ievades lodziņu" at bounding box center [437, 201] width 261 height 10
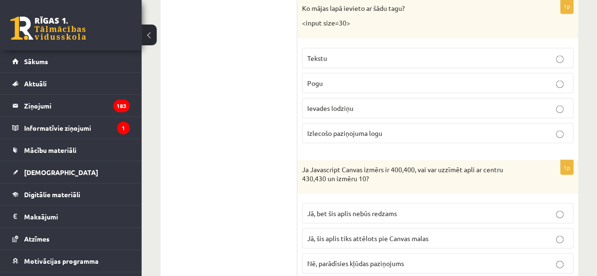
scroll to position [4460, 0]
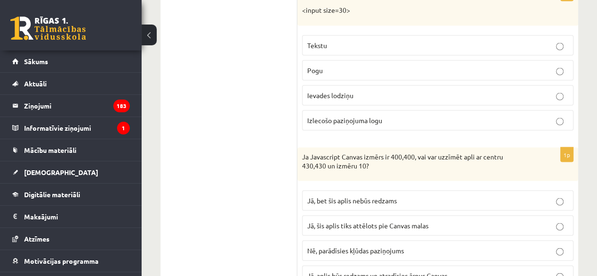
click at [401, 190] on label "Jā, bet šis aplis nebūs redzams" at bounding box center [438, 200] width 272 height 20
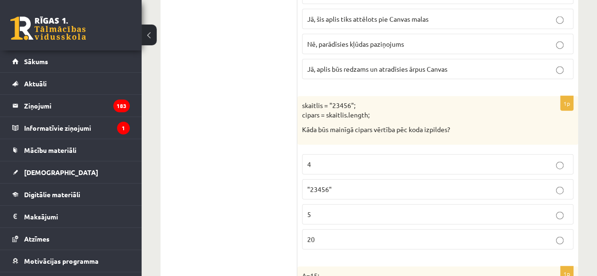
scroll to position [4681, 0]
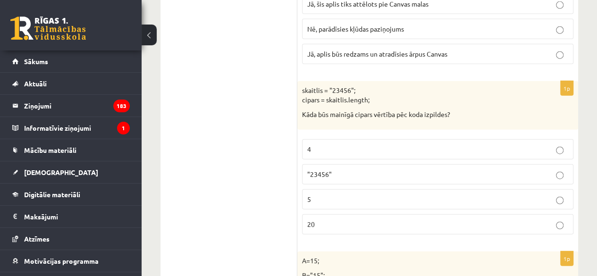
click at [366, 189] on label "5" at bounding box center [438, 199] width 272 height 20
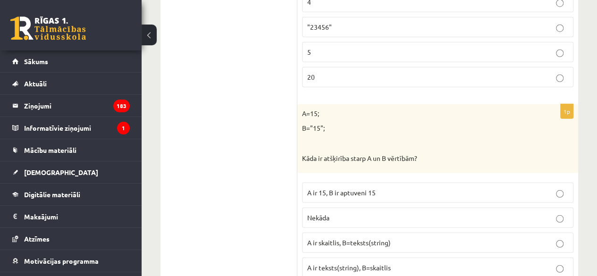
scroll to position [4829, 0]
click at [414, 233] on label "A ir skaitlis, B=teksts(string)" at bounding box center [438, 243] width 272 height 20
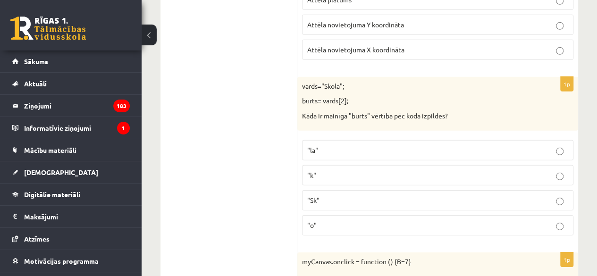
scroll to position [0, 0]
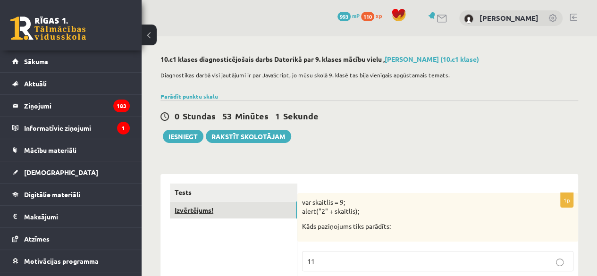
click at [188, 208] on link "Izvērtējums!" at bounding box center [233, 210] width 127 height 17
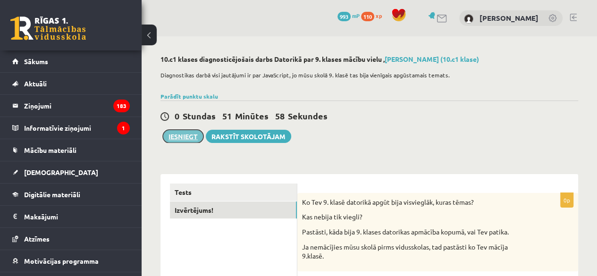
click at [184, 136] on button "Iesniegt" at bounding box center [183, 136] width 41 height 13
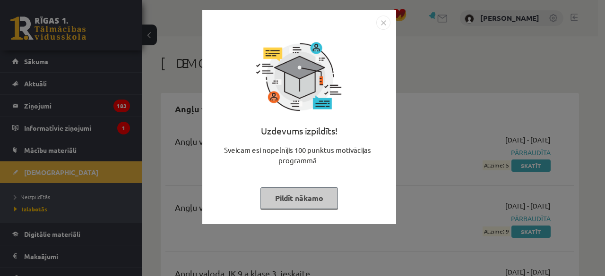
click at [383, 25] on img "Close" at bounding box center [383, 23] width 14 height 14
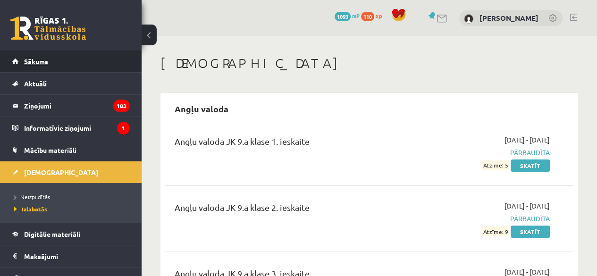
click at [22, 60] on link "Sākums" at bounding box center [71, 62] width 118 height 22
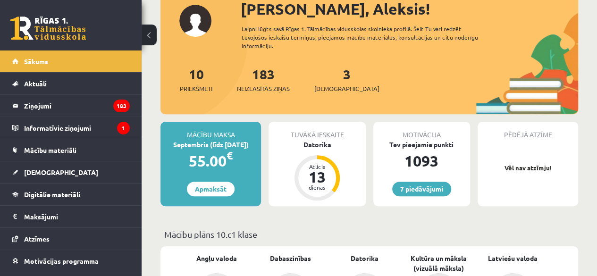
scroll to position [124, 0]
